Goal: Check status: Check status

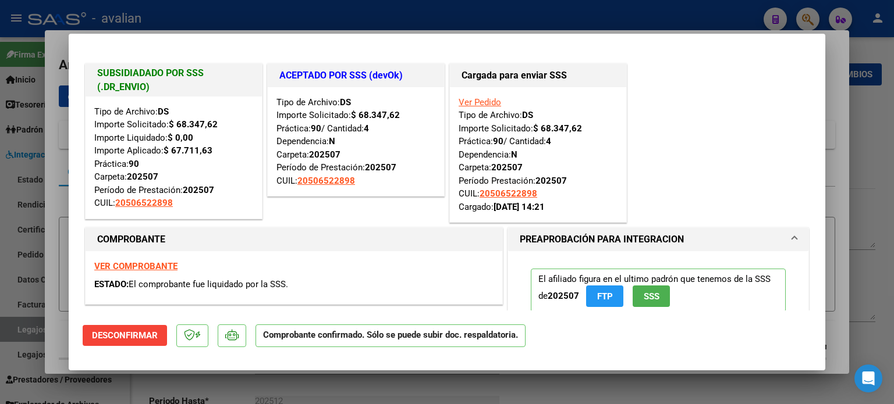
scroll to position [116, 0]
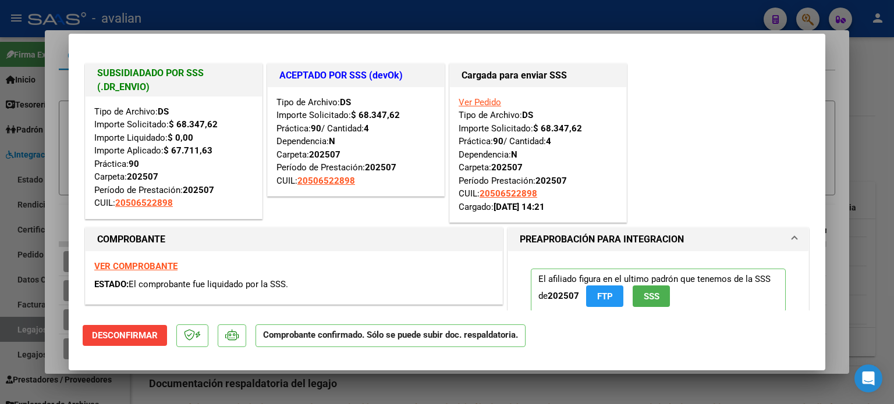
type input "$ 0,00"
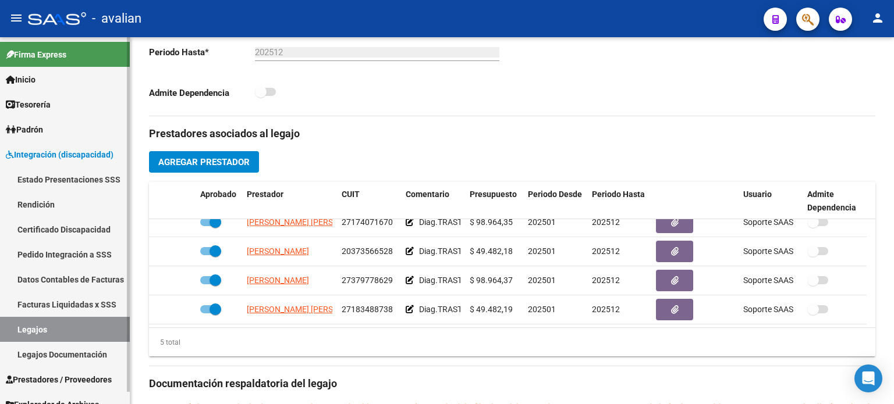
click at [55, 155] on span "Integración (discapacidad)" at bounding box center [60, 154] width 108 height 13
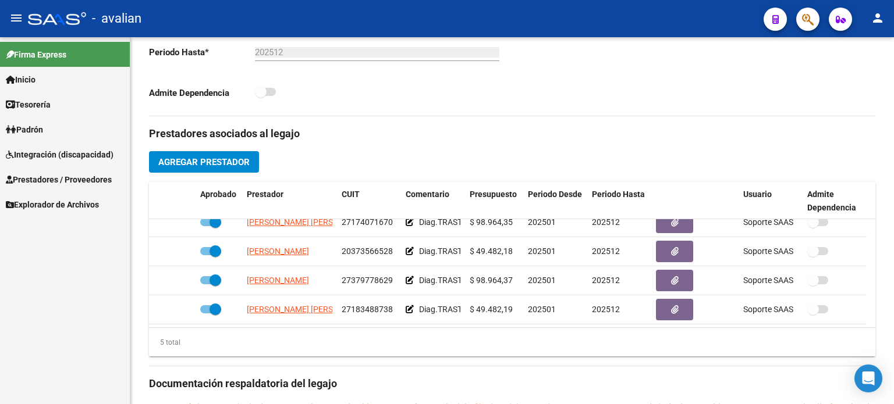
click at [21, 134] on span "Padrón" at bounding box center [24, 129] width 37 height 13
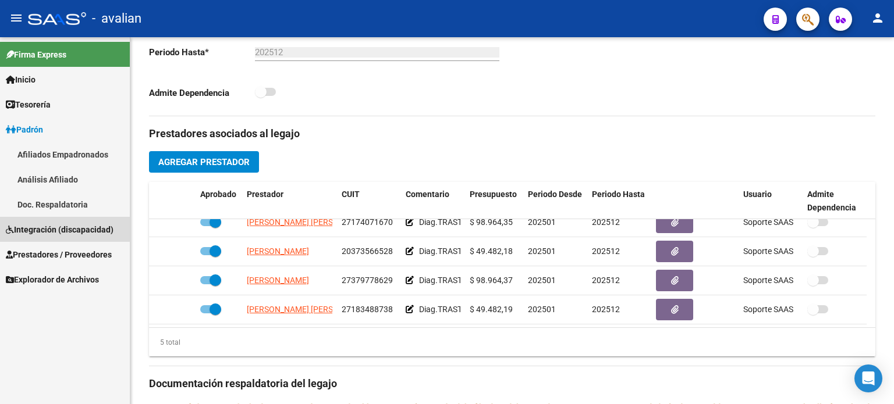
click at [33, 223] on span "Integración (discapacidad)" at bounding box center [60, 229] width 108 height 13
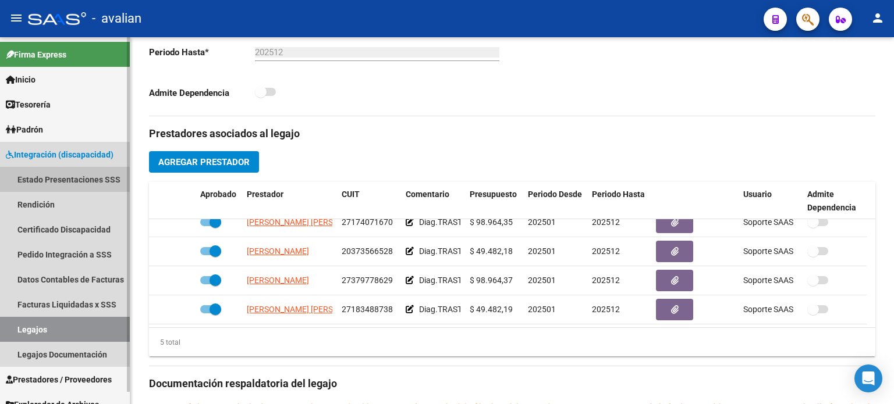
click at [70, 179] on link "Estado Presentaciones SSS" at bounding box center [65, 179] width 130 height 25
